Goal: Transaction & Acquisition: Purchase product/service

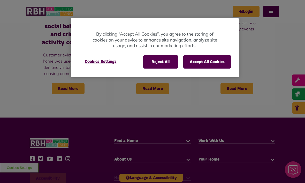
click at [213, 61] on button "Accept All Cookies" at bounding box center [207, 61] width 48 height 13
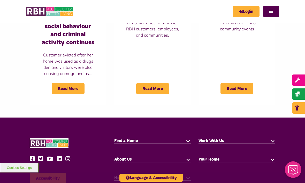
click at [252, 11] on link "Login" at bounding box center [245, 12] width 27 height 12
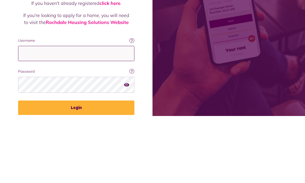
click at [112, 113] on input "Username" at bounding box center [76, 120] width 116 height 15
type input "**********"
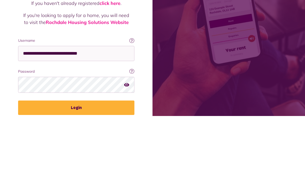
click at [76, 168] on button "Login" at bounding box center [76, 175] width 116 height 14
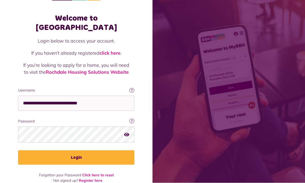
click at [112, 151] on button "Login" at bounding box center [76, 158] width 116 height 14
click at [77, 151] on button "Login" at bounding box center [76, 158] width 116 height 14
click at [113, 50] on link "click here" at bounding box center [109, 53] width 21 height 6
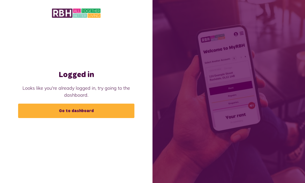
click at [115, 118] on link "Go to dashboard" at bounding box center [76, 111] width 116 height 14
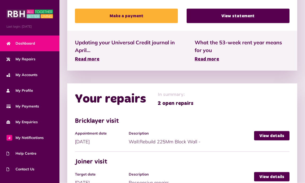
scroll to position [217, 0]
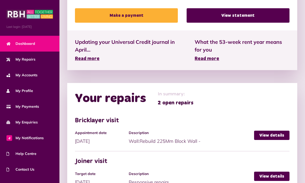
click at [153, 16] on link "Make a payment" at bounding box center [126, 15] width 103 height 14
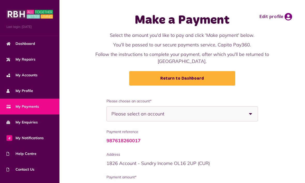
click at [234, 116] on div "Please select an account" at bounding box center [182, 114] width 152 height 15
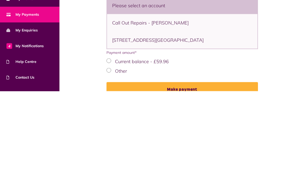
scroll to position [33, 0]
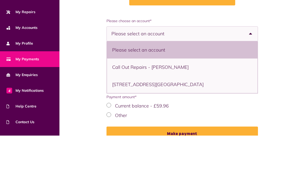
click at [251, 74] on b at bounding box center [250, 81] width 14 height 14
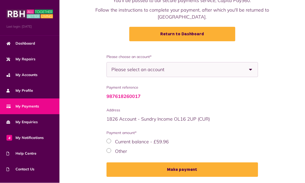
click at [249, 71] on b at bounding box center [250, 70] width 14 height 14
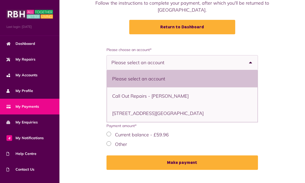
scroll to position [51, 0]
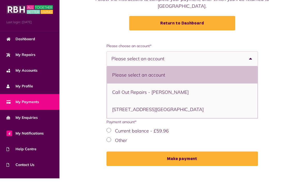
click at [226, 22] on link "Return to Dashboard" at bounding box center [182, 28] width 106 height 14
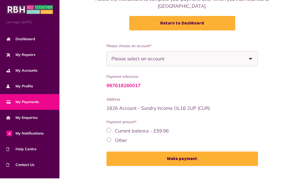
scroll to position [55, 0]
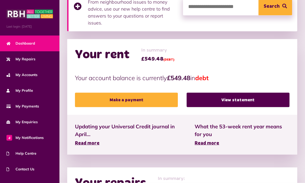
scroll to position [133, 0]
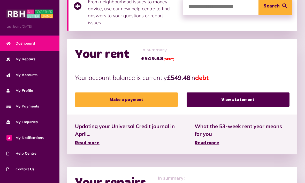
click at [151, 99] on link "Make a payment" at bounding box center [126, 100] width 103 height 14
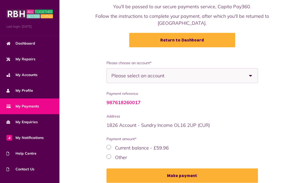
scroll to position [44, 0]
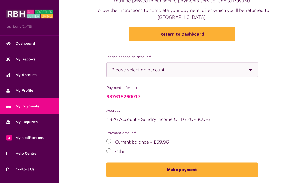
click at [191, 170] on button "Make payment" at bounding box center [182, 170] width 152 height 14
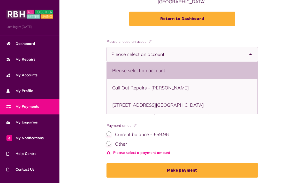
scroll to position [57, 0]
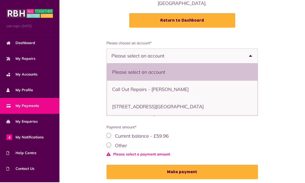
click at [251, 56] on b at bounding box center [250, 57] width 14 height 14
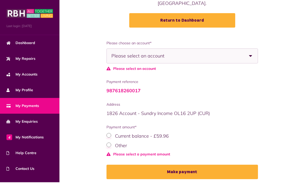
scroll to position [58, 0]
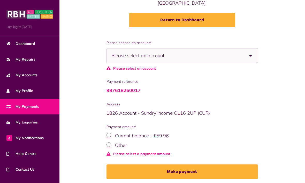
click at [253, 56] on b at bounding box center [250, 56] width 14 height 14
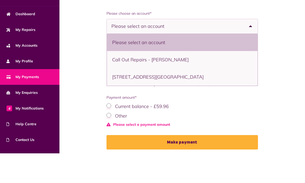
click at [217, 98] on li "23 Wordsworth Road, Middleton, M24 2PD - House" at bounding box center [182, 106] width 151 height 17
select select "**********"
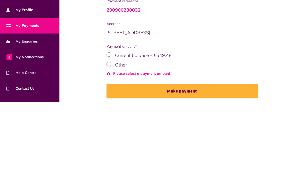
scroll to position [60, 0]
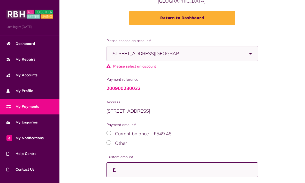
click at [162, 171] on input "Custom amount" at bounding box center [182, 170] width 152 height 15
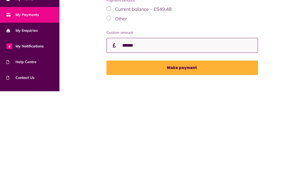
type input "******"
click at [192, 153] on button "Make payment" at bounding box center [182, 160] width 152 height 14
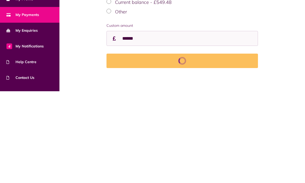
scroll to position [93, 0]
